Goal: Task Accomplishment & Management: Use online tool/utility

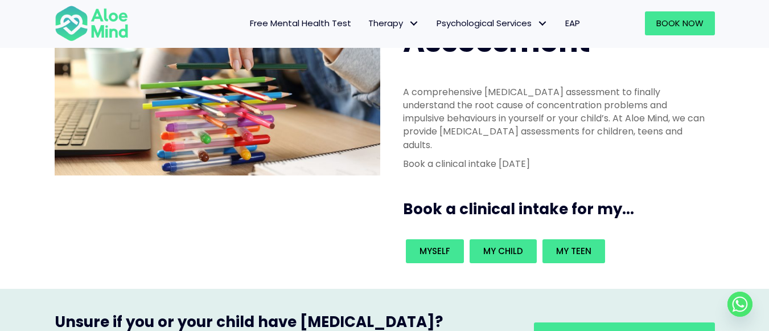
scroll to position [57, 0]
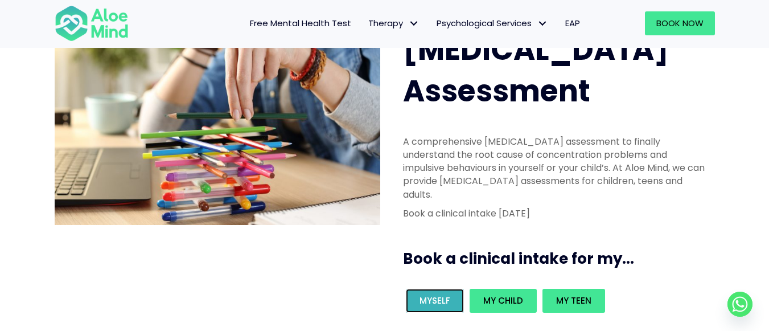
click at [431, 294] on span "Myself" at bounding box center [434, 300] width 31 height 12
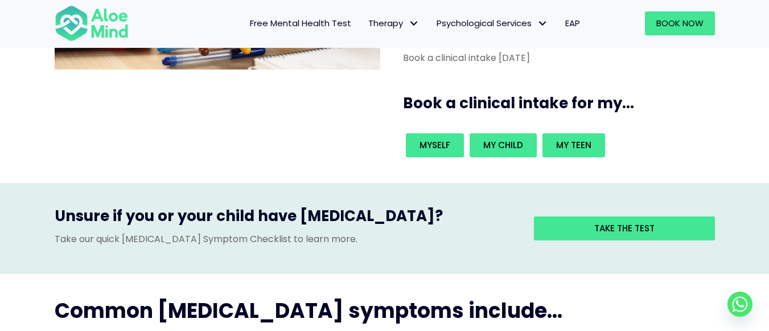
scroll to position [228, 0]
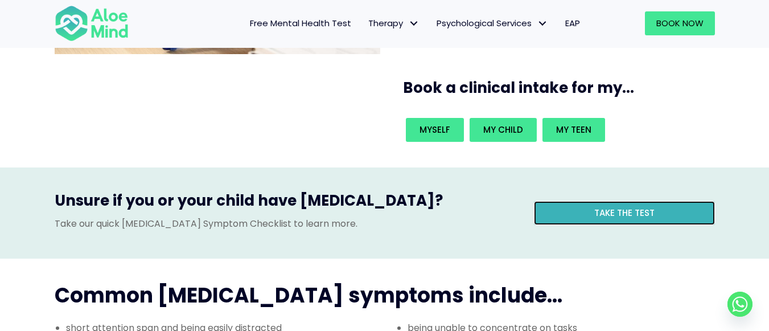
click at [590, 201] on link "Take the test" at bounding box center [624, 213] width 181 height 24
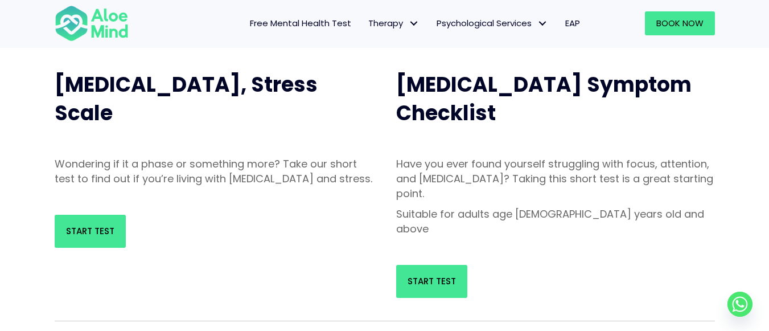
scroll to position [114, 0]
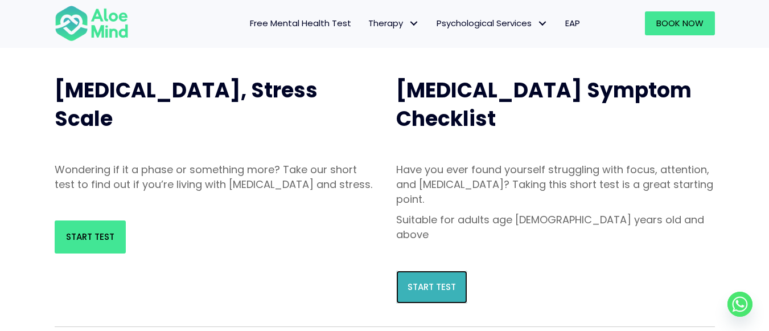
click at [427, 270] on link "Start Test" at bounding box center [431, 286] width 71 height 33
